Goal: Transaction & Acquisition: Purchase product/service

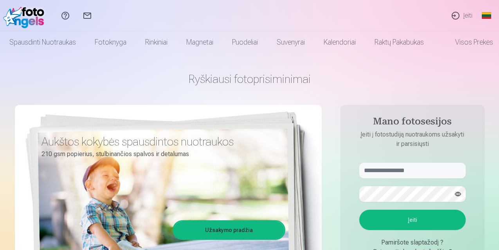
click at [467, 17] on link "Įeiti" at bounding box center [462, 15] width 34 height 31
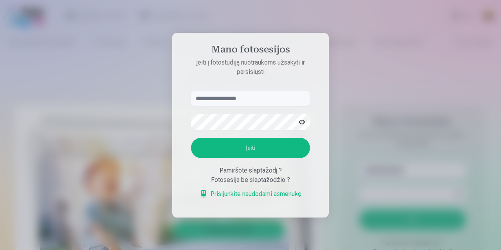
click at [250, 94] on input "text" at bounding box center [250, 99] width 119 height 16
type input "*"
type input "**********"
click at [250, 145] on button "Įeiti" at bounding box center [250, 148] width 119 height 20
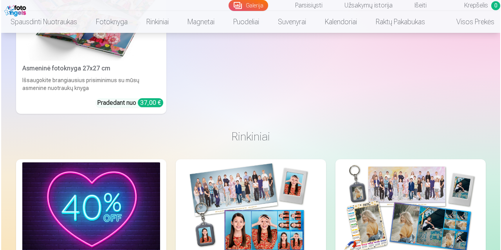
scroll to position [3718, 0]
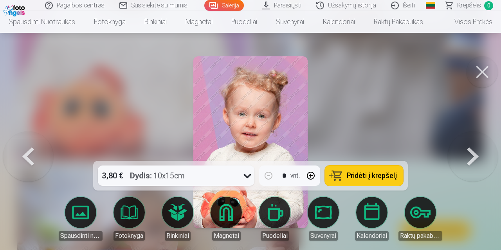
click at [244, 174] on icon at bounding box center [247, 176] width 7 height 4
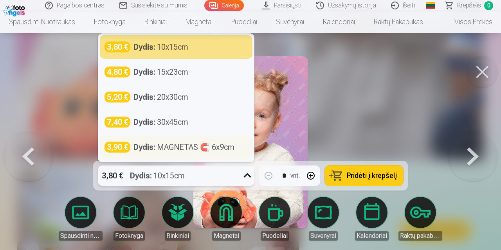
click at [204, 147] on div "Dydis : MAGNETAS 🧲 6x9cm" at bounding box center [183, 147] width 101 height 11
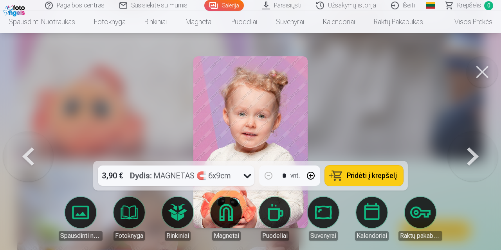
click at [312, 172] on button "button" at bounding box center [310, 175] width 19 height 19
click at [357, 175] on span "Pridėti į krepšelį" at bounding box center [372, 175] width 50 height 7
type input "*"
